Goal: Task Accomplishment & Management: Complete application form

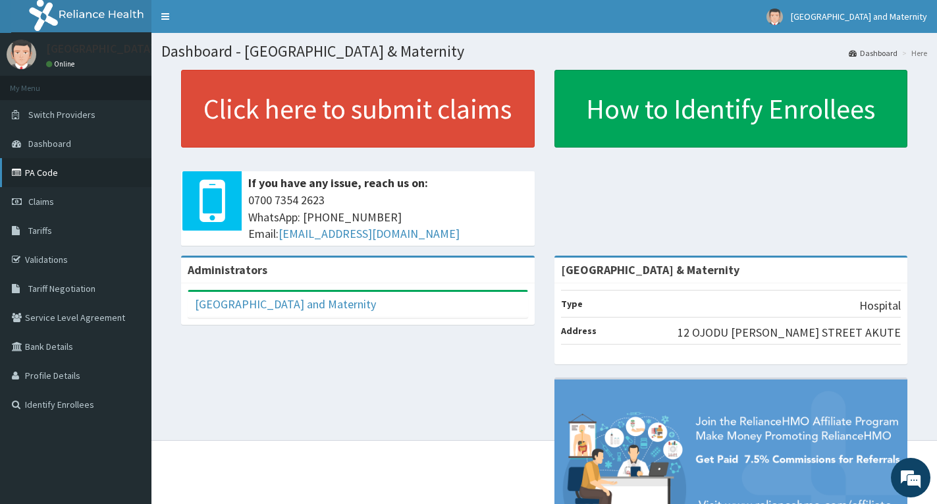
click at [38, 174] on link "PA Code" at bounding box center [75, 172] width 151 height 29
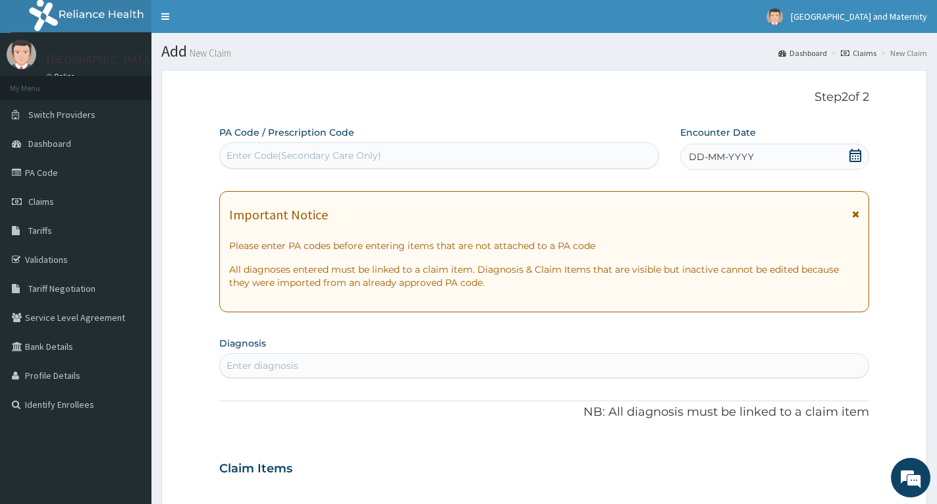
click at [418, 152] on div "Enter Code(Secondary Care Only)" at bounding box center [439, 155] width 439 height 21
type input "M"
click at [856, 156] on icon at bounding box center [856, 155] width 12 height 13
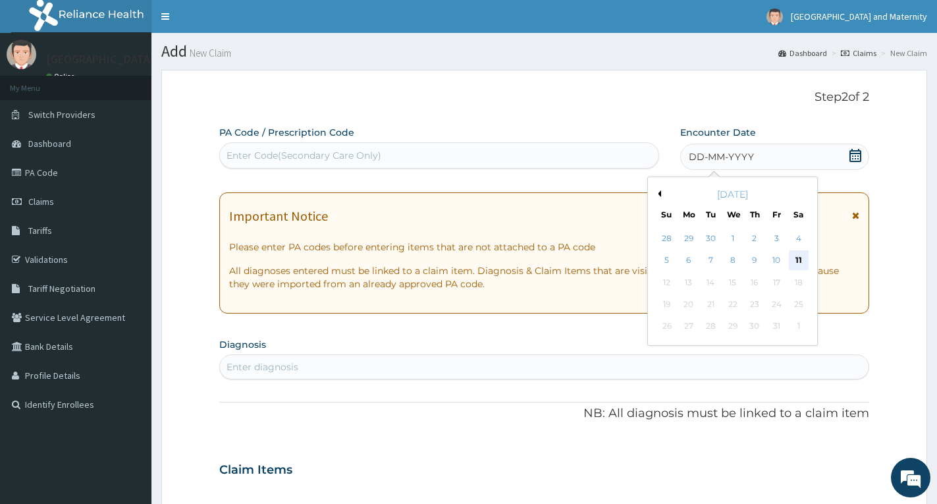
click at [800, 258] on div "11" at bounding box center [799, 261] width 20 height 20
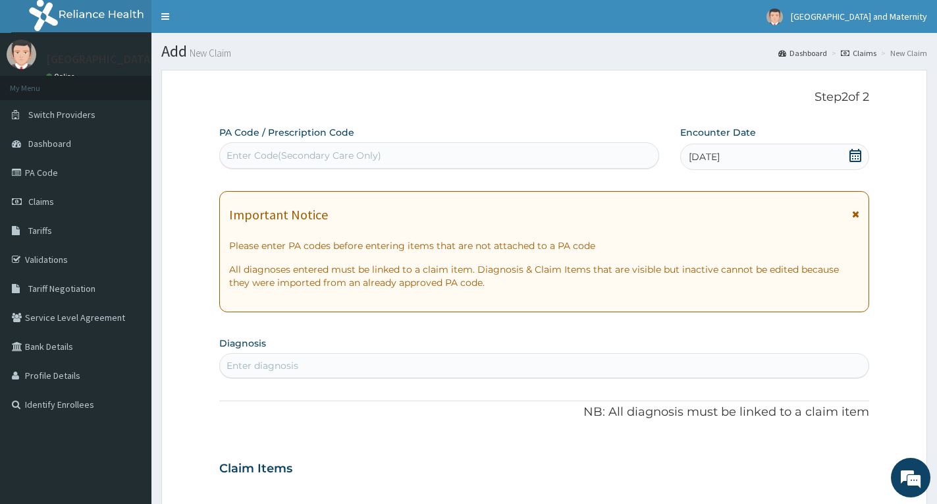
click at [855, 210] on icon at bounding box center [855, 213] width 7 height 9
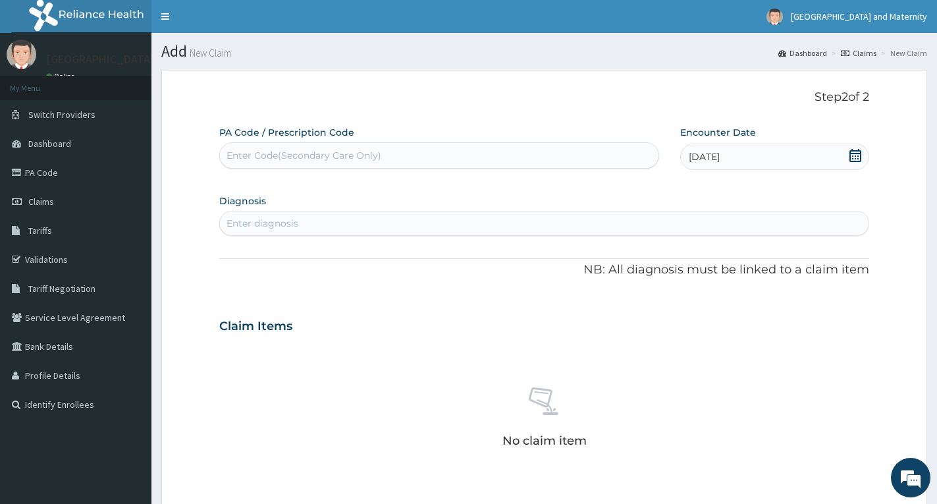
click at [447, 231] on div "Enter diagnosis" at bounding box center [544, 223] width 649 height 21
type input "MAL"
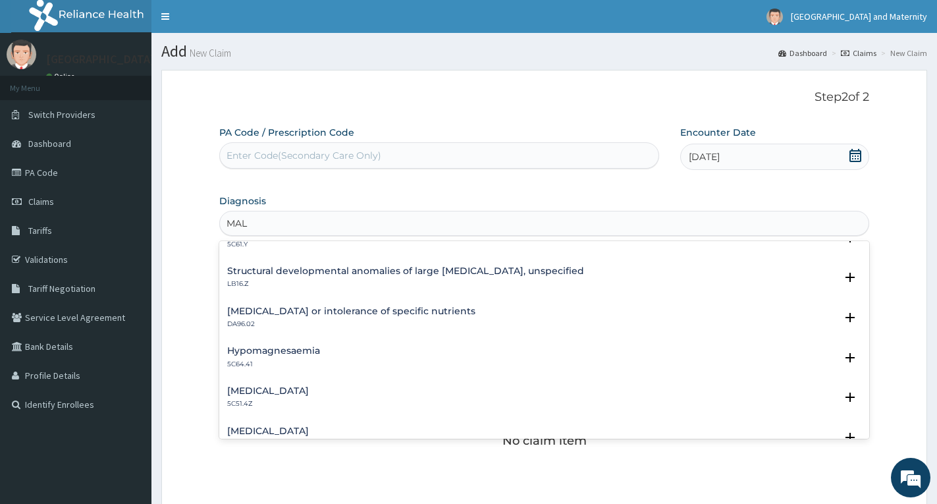
scroll to position [263, 0]
click at [441, 269] on h4 "Structural developmental anomalies of large [MEDICAL_DATA], unspecified" at bounding box center [405, 270] width 357 height 10
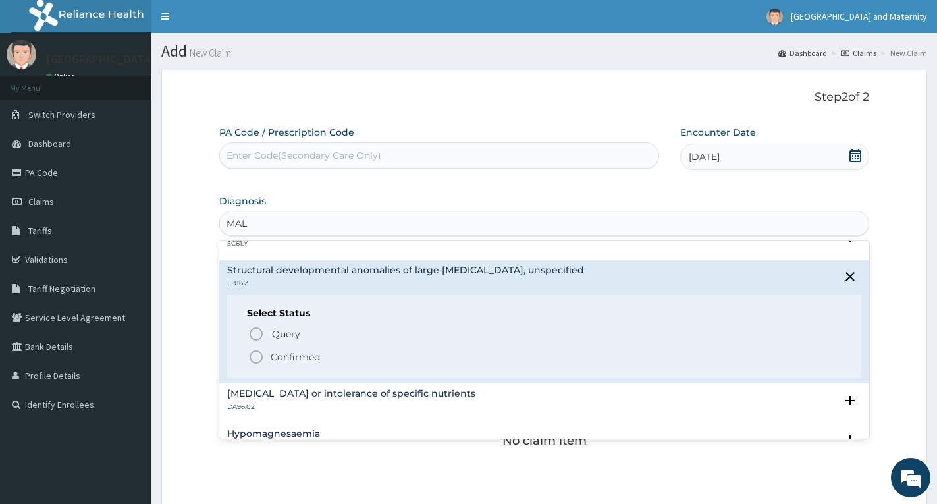
click at [300, 357] on p "Confirmed" at bounding box center [295, 356] width 49 height 13
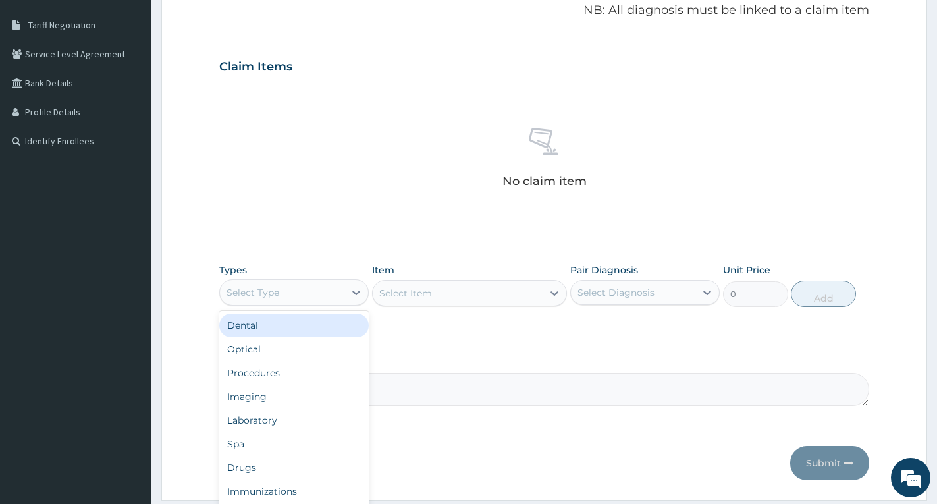
click at [294, 292] on div "Select Type" at bounding box center [282, 292] width 124 height 21
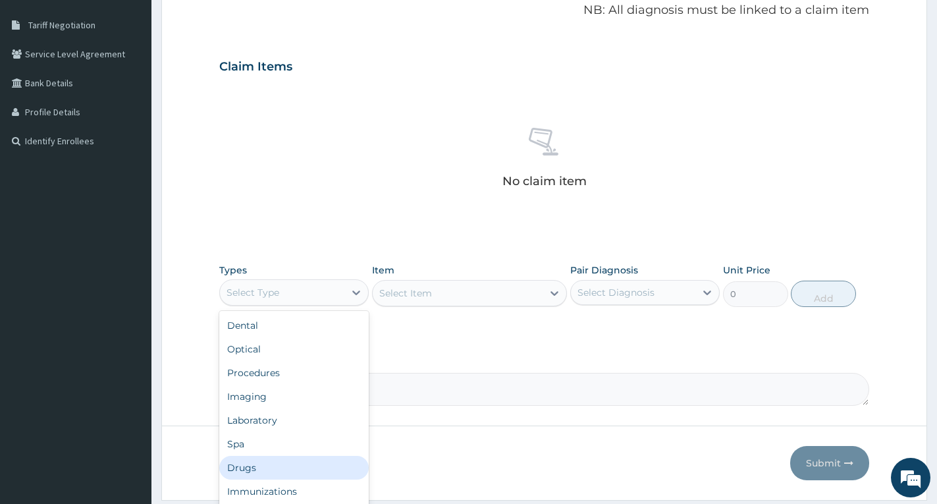
scroll to position [45, 0]
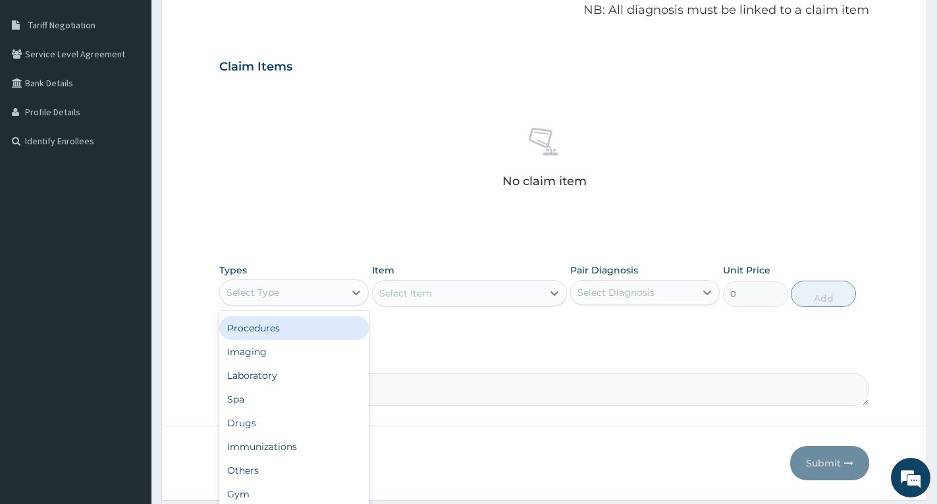
click at [271, 321] on div "Procedures" at bounding box center [293, 328] width 149 height 24
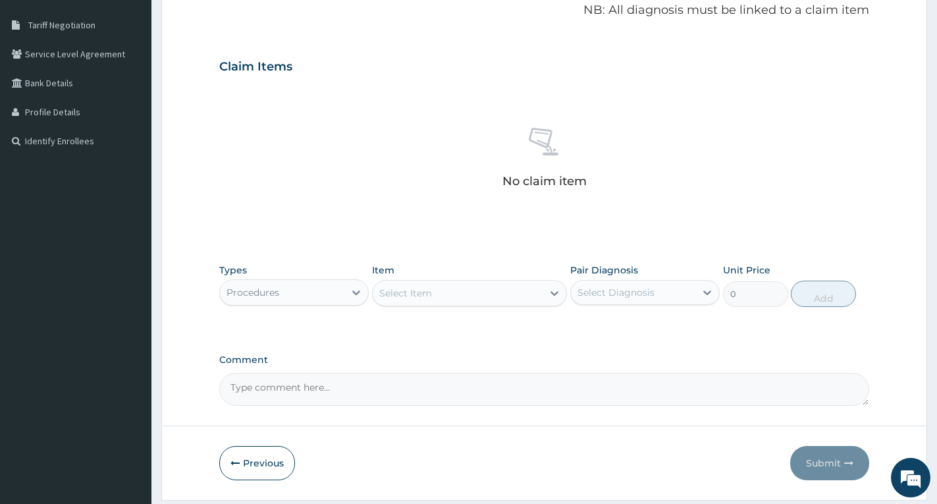
click at [468, 288] on div "Select Item" at bounding box center [458, 293] width 170 height 21
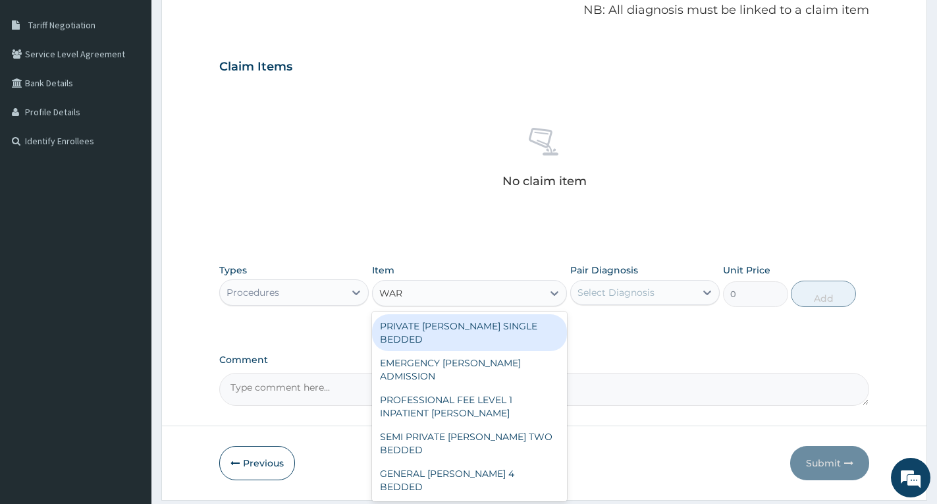
type input "[PERSON_NAME]"
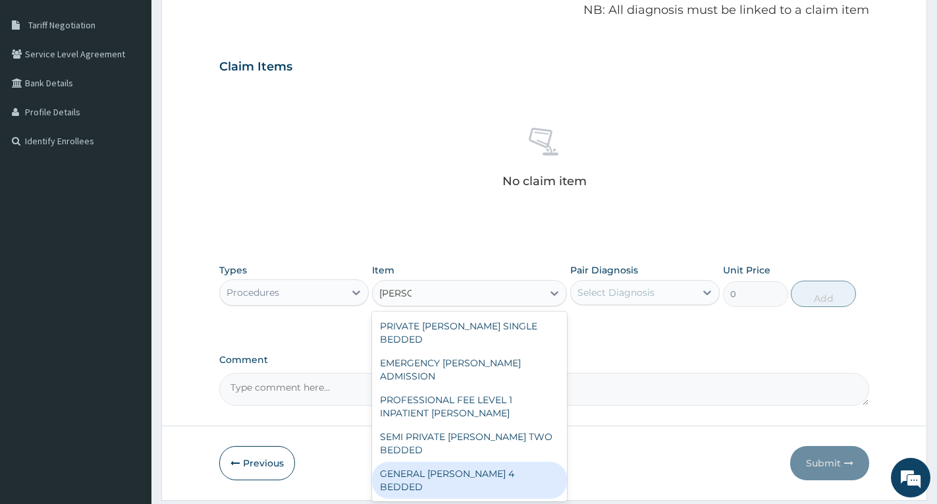
click at [475, 462] on div "GENERAL [PERSON_NAME] 4 BEDDED" at bounding box center [469, 480] width 195 height 37
type input "6987.5"
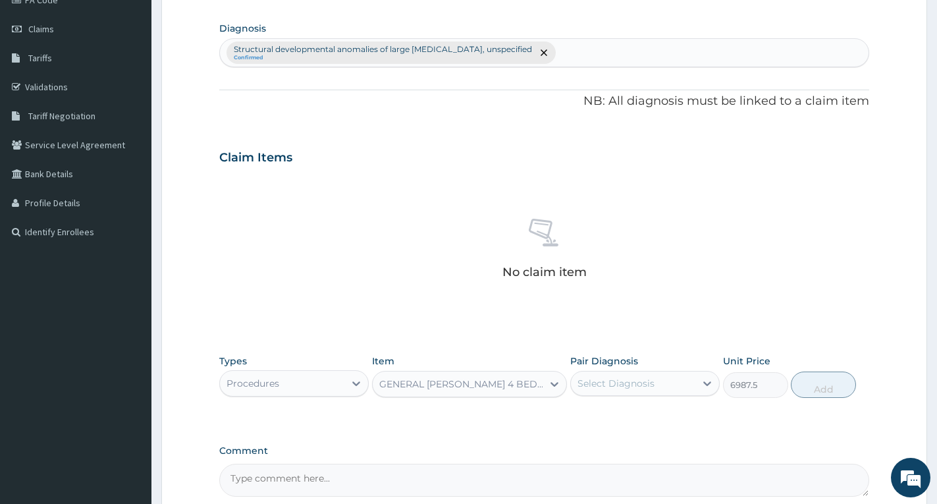
scroll to position [0, 0]
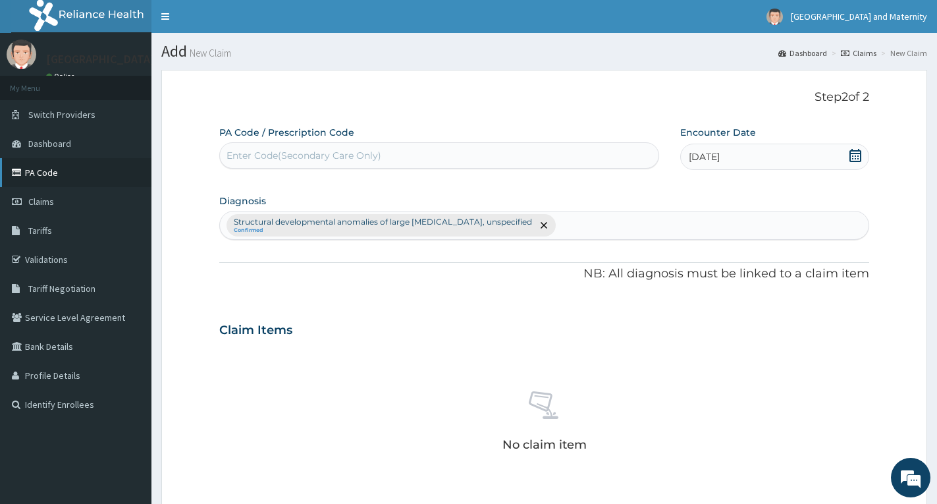
click at [35, 169] on link "PA Code" at bounding box center [75, 172] width 151 height 29
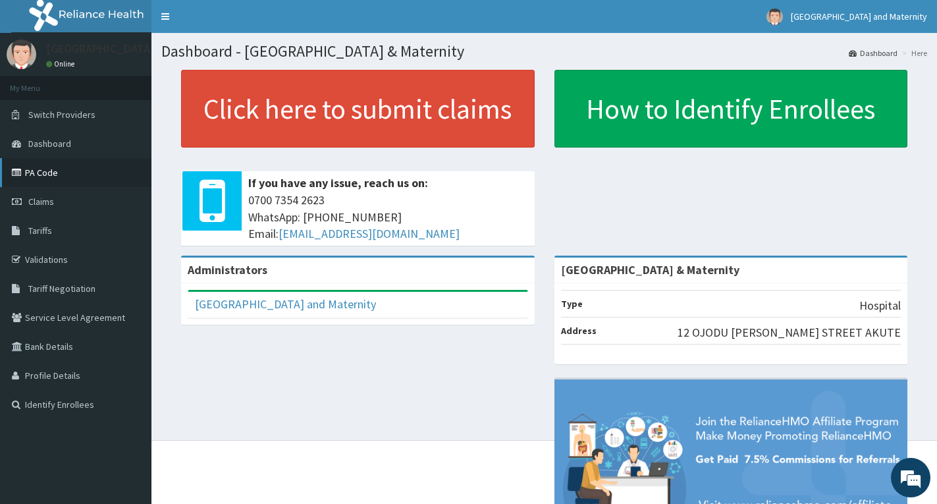
click at [36, 165] on link "PA Code" at bounding box center [75, 172] width 151 height 29
